Goal: Information Seeking & Learning: Learn about a topic

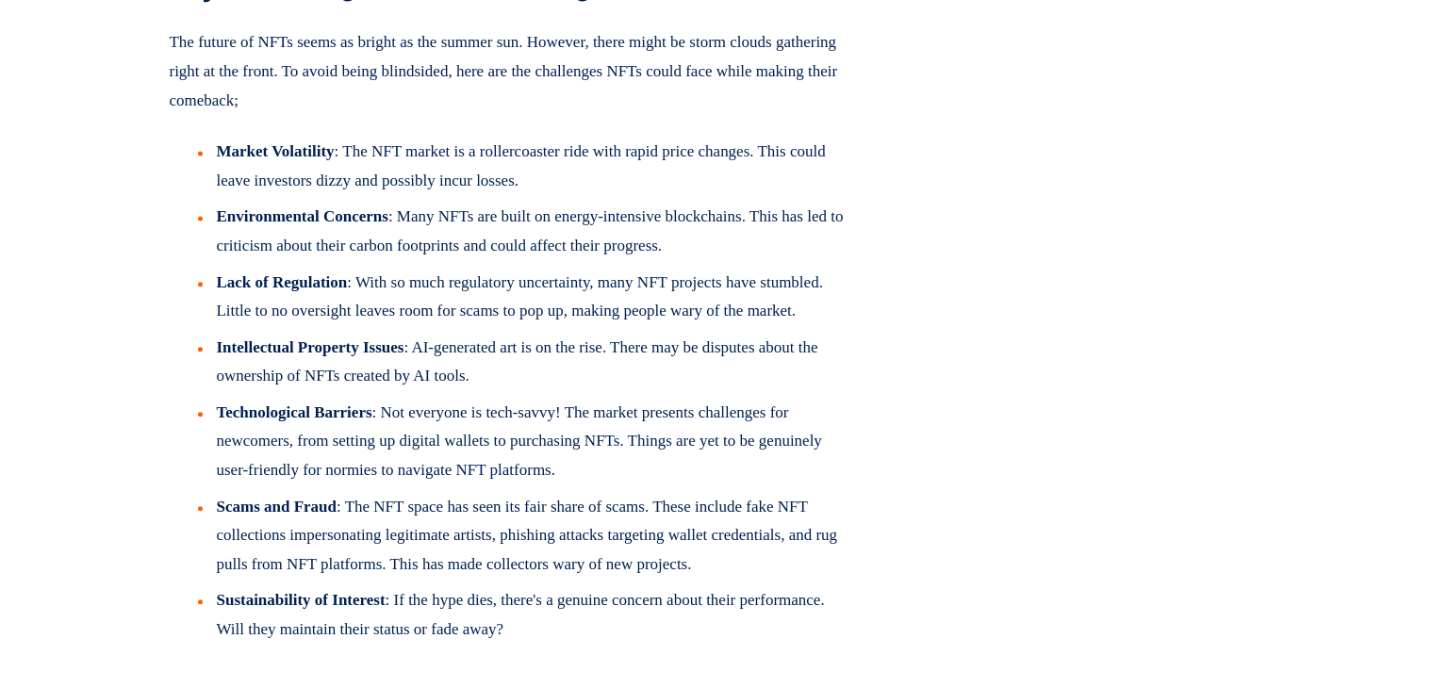
scroll to position [4149, 0]
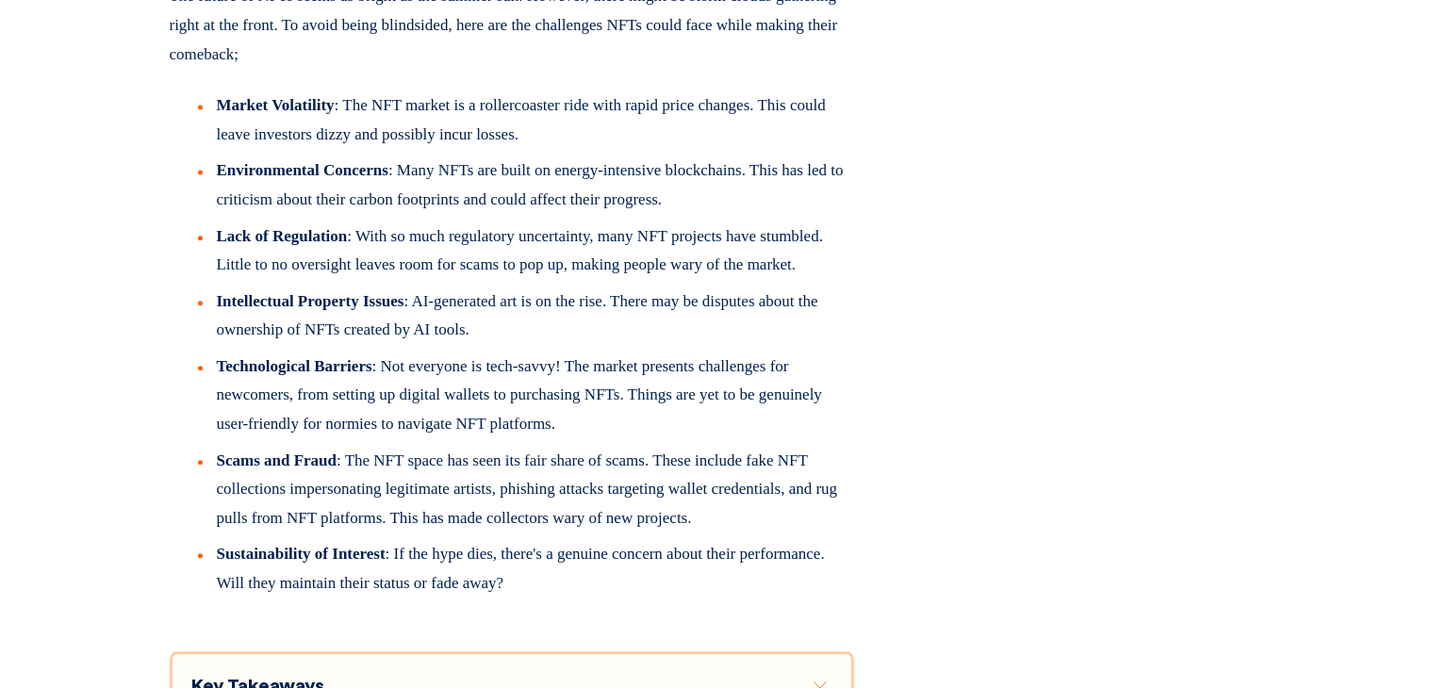
scroll to position [4714, 0]
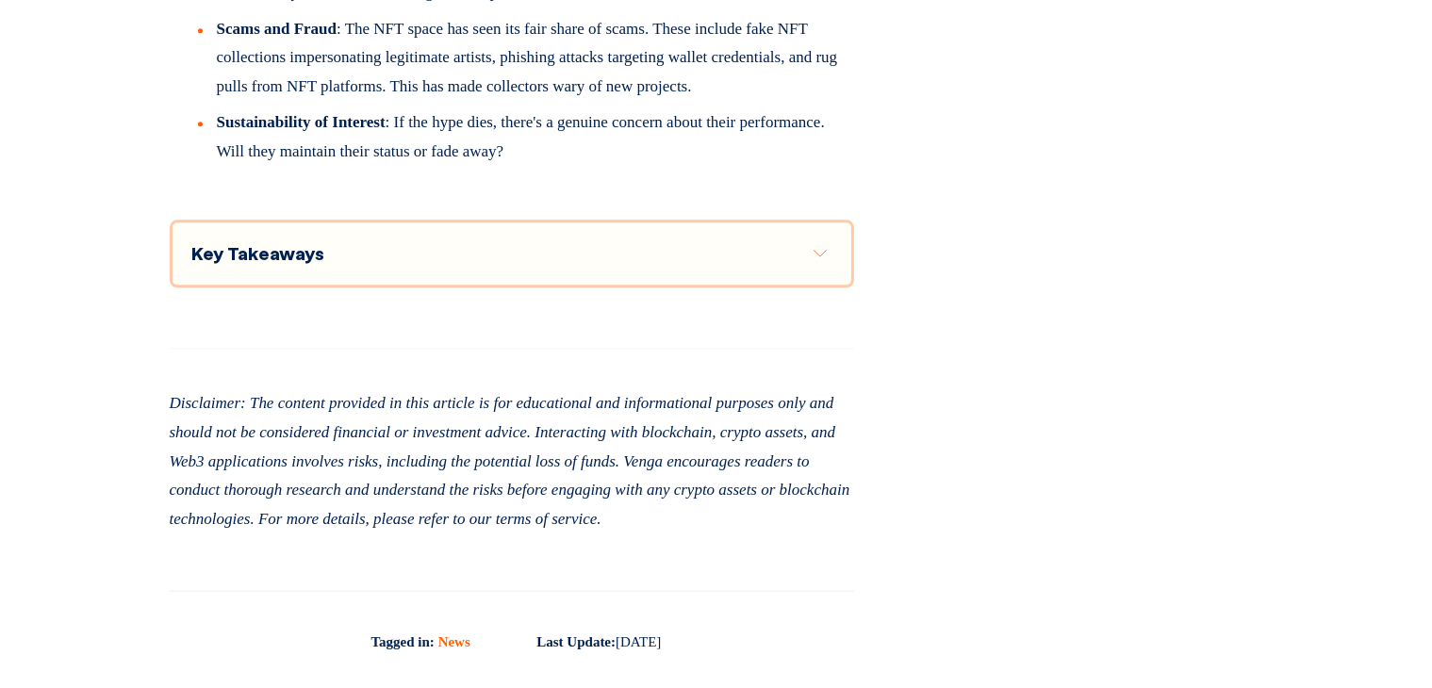
click at [684, 265] on div "Key Takeaways" at bounding box center [511, 253] width 640 height 24
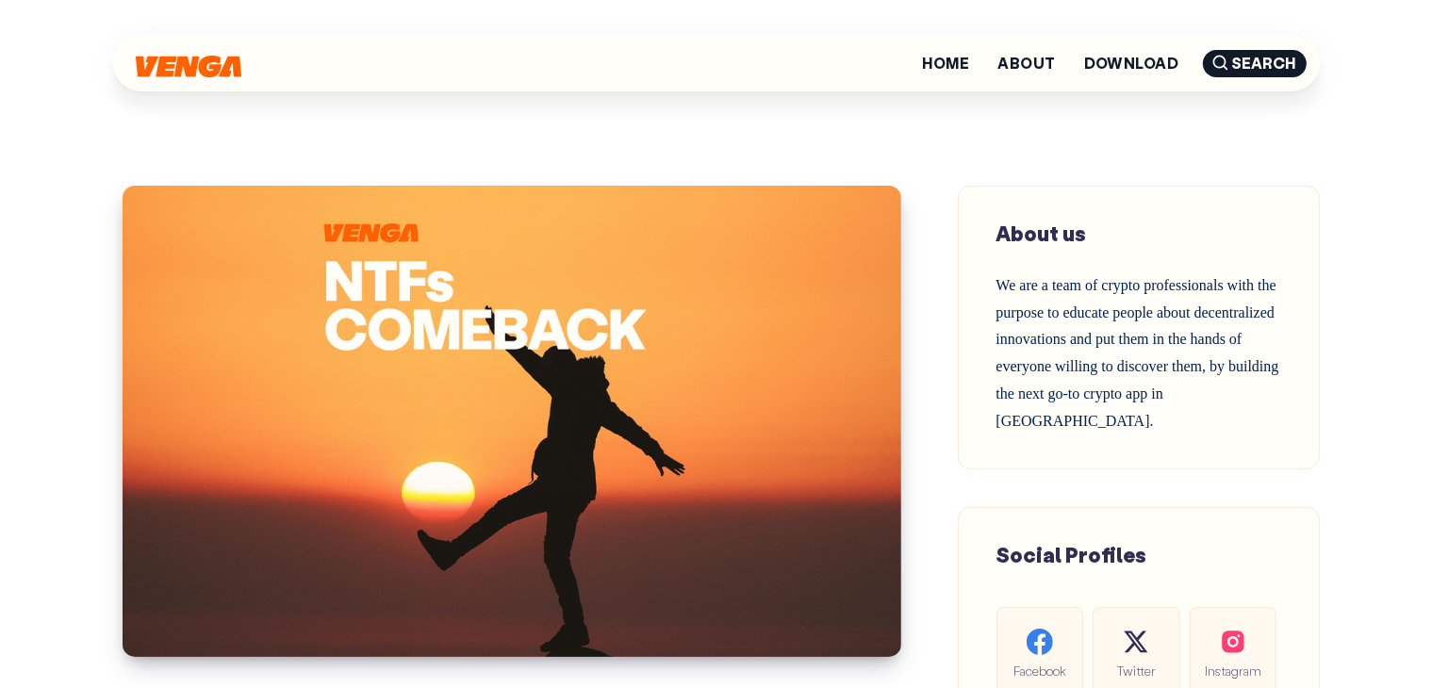
scroll to position [0, 0]
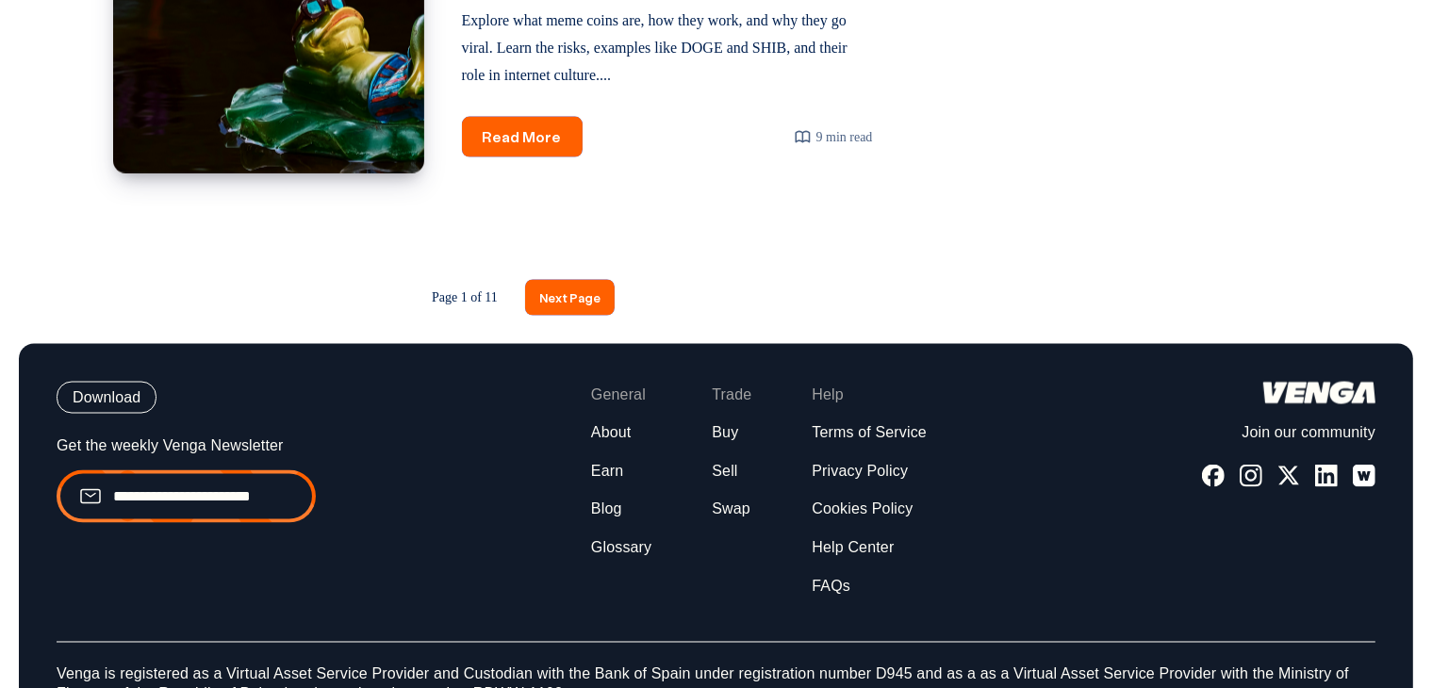
scroll to position [3112, 0]
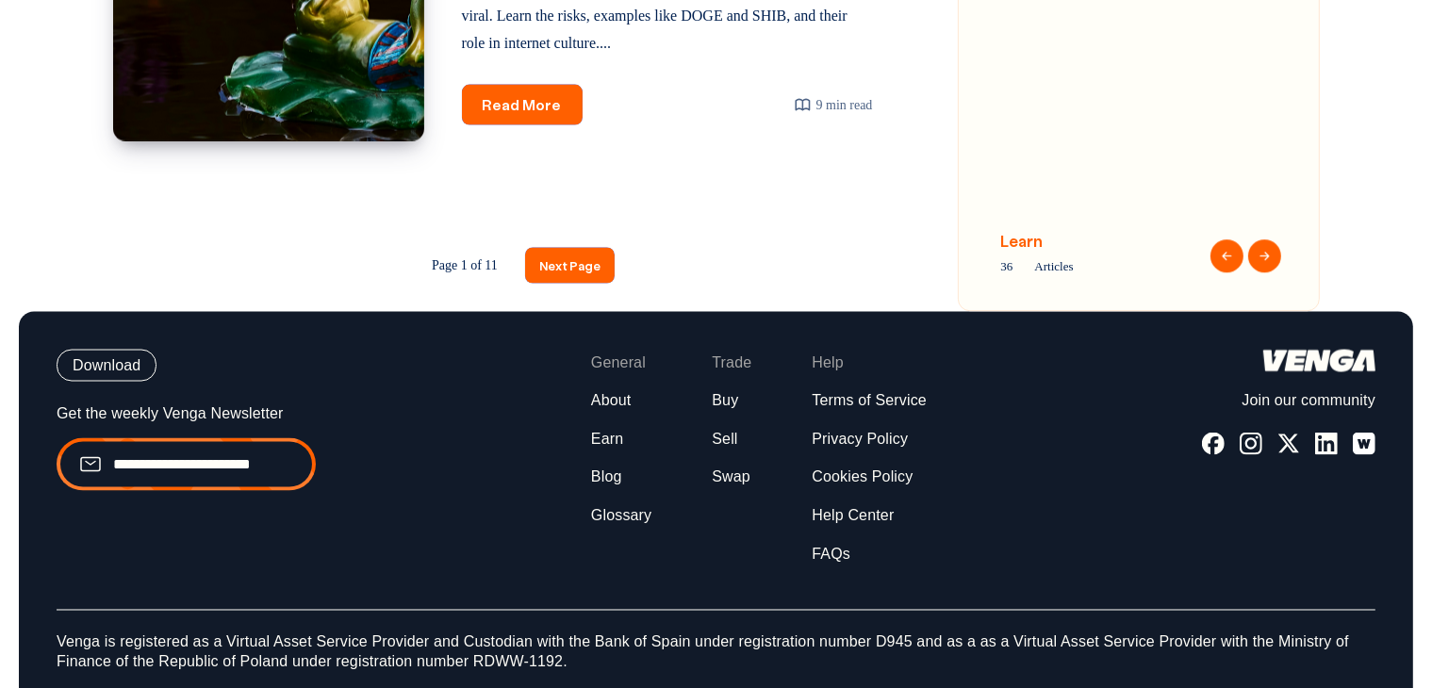
click at [1202, 94] on img at bounding box center [1139, 117] width 276 height 189
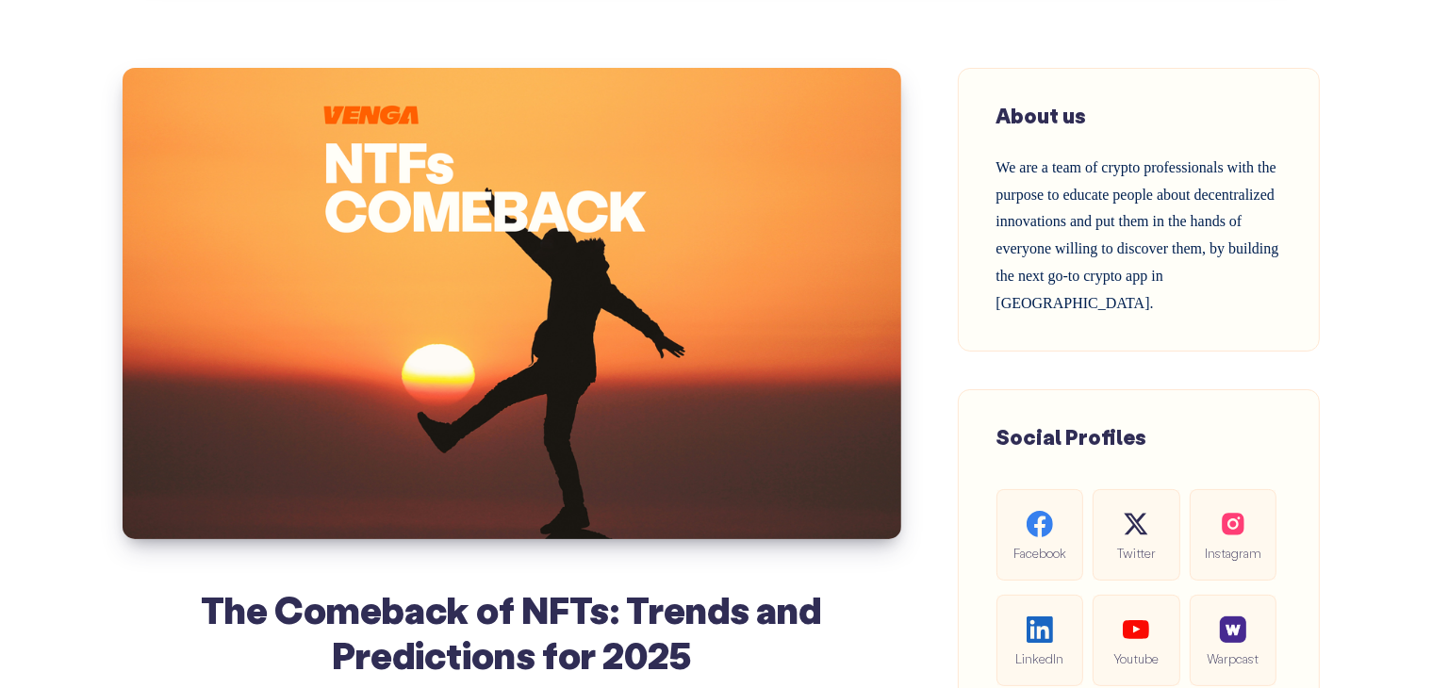
scroll to position [377, 0]
